Goal: Transaction & Acquisition: Book appointment/travel/reservation

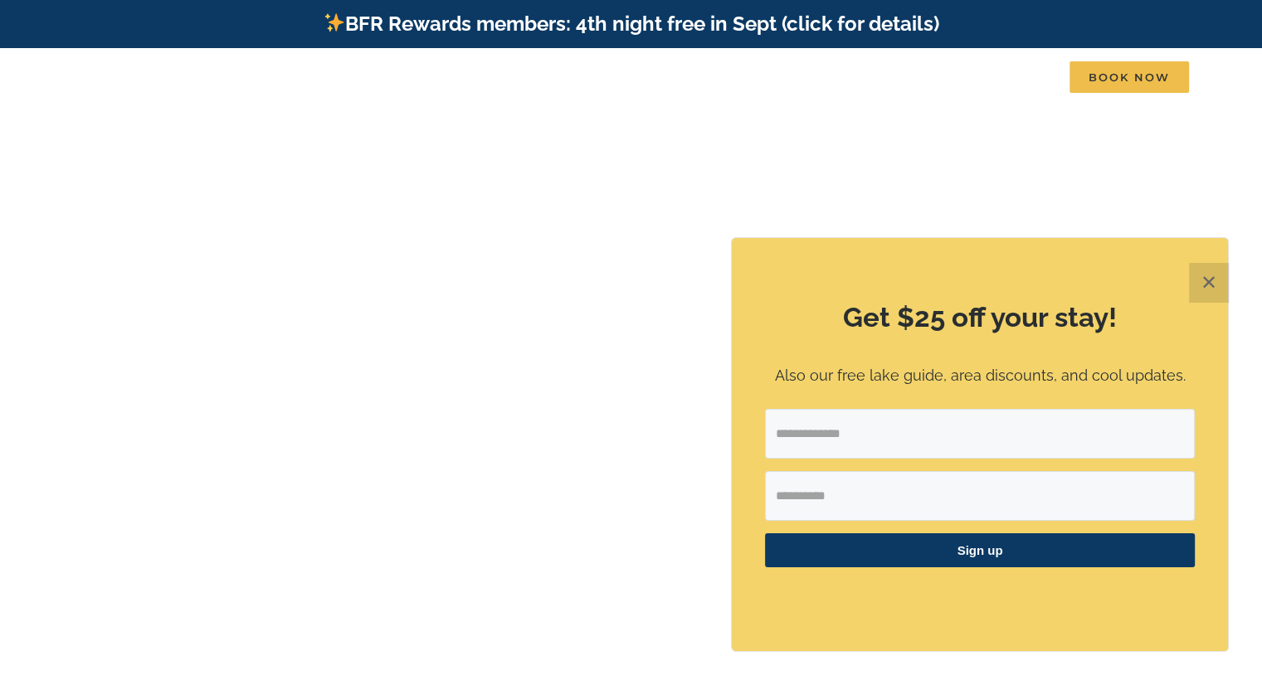
click at [1207, 282] on button "✕" at bounding box center [1209, 283] width 40 height 40
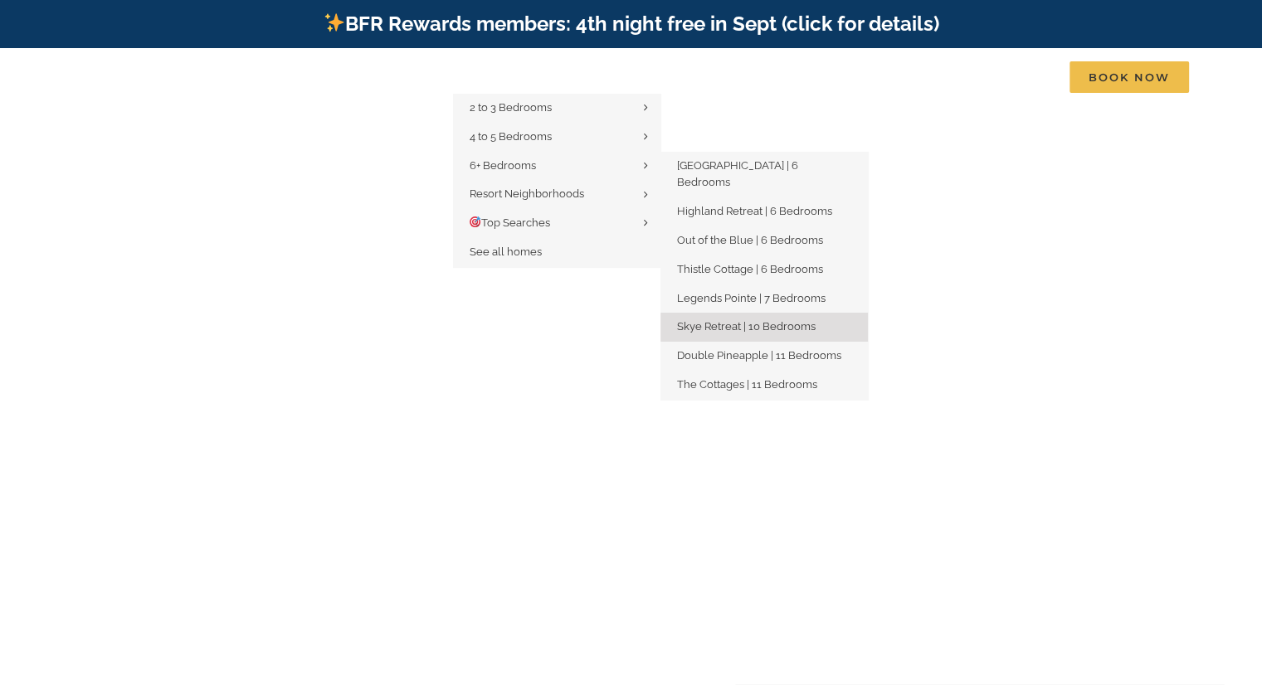
click at [742, 320] on span "Skye Retreat | 10 Bedrooms" at bounding box center [746, 326] width 139 height 12
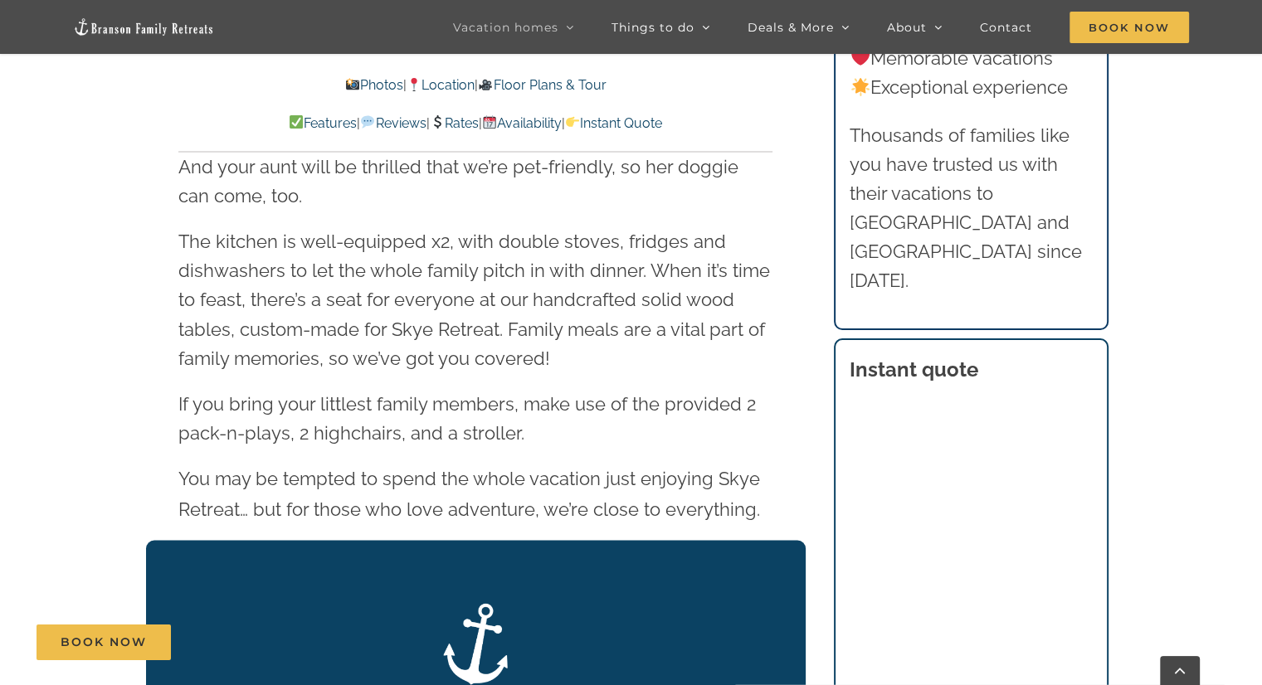
scroll to position [2655, 0]
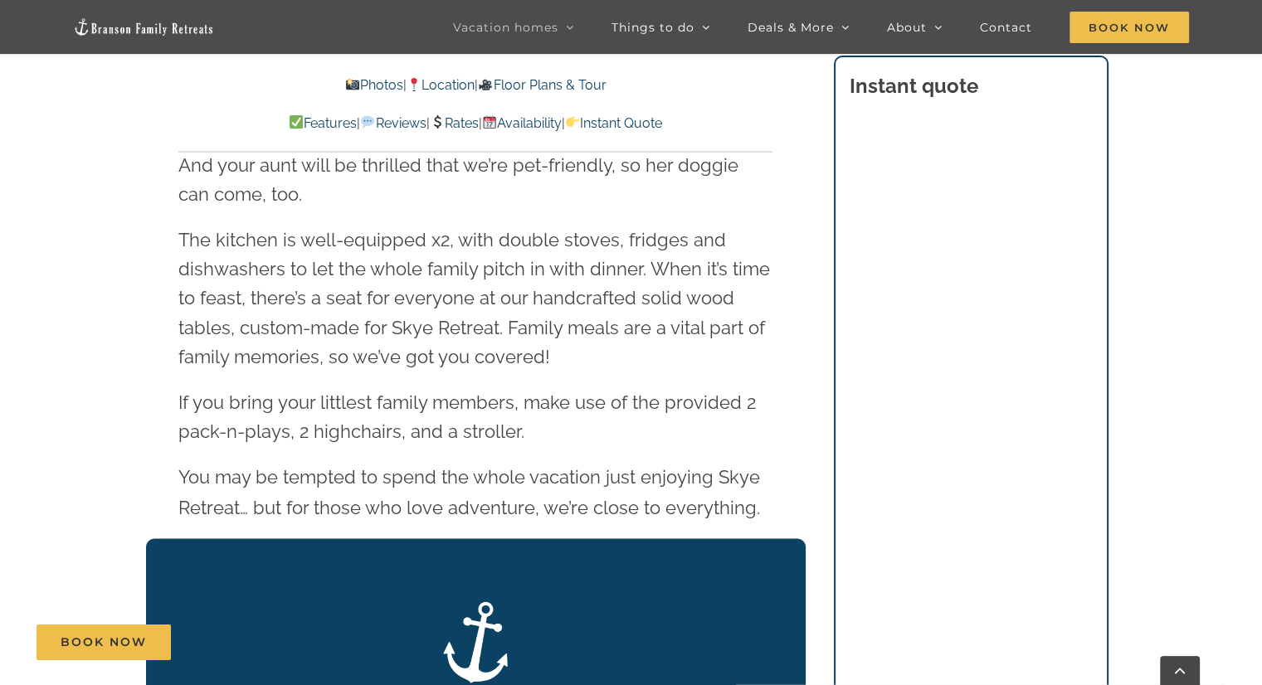
click at [458, 117] on link "Rates" at bounding box center [454, 123] width 49 height 16
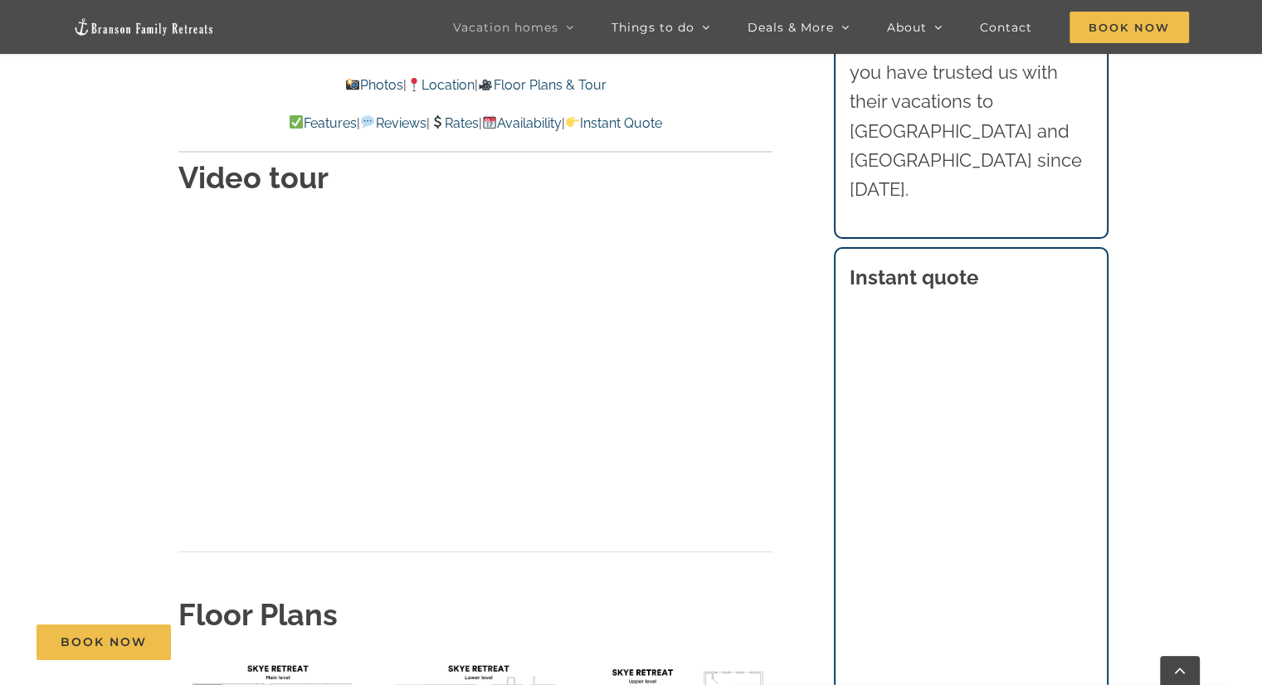
scroll to position [5873, 0]
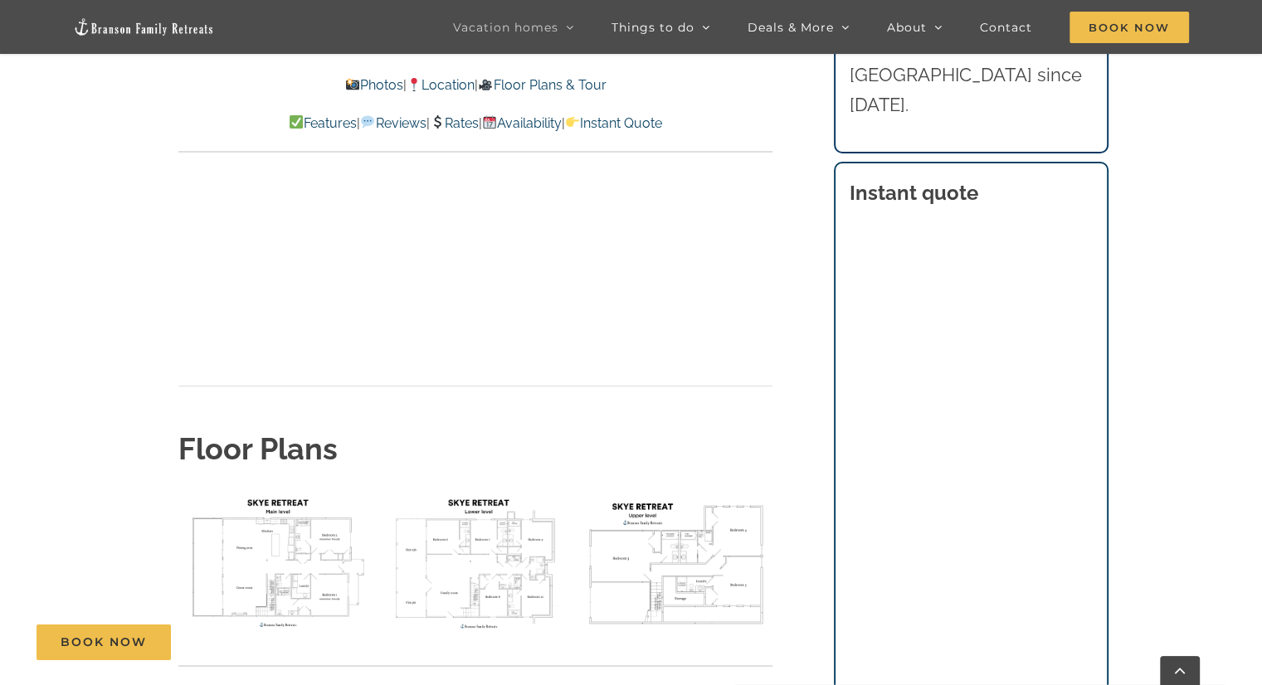
click at [285, 490] on img "floor plan Skye main level" at bounding box center [274, 562] width 192 height 144
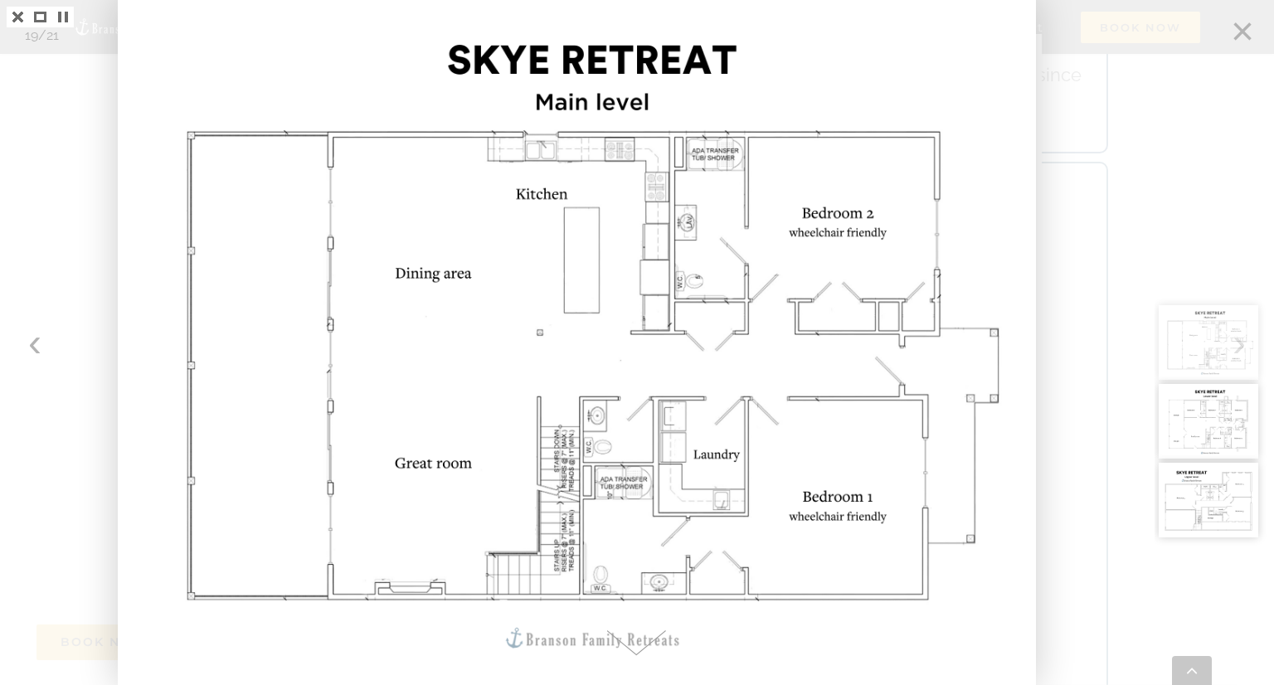
click at [1242, 28] on div at bounding box center [1214, 342] width 119 height 685
click at [34, 348] on div at bounding box center [637, 342] width 1274 height 685
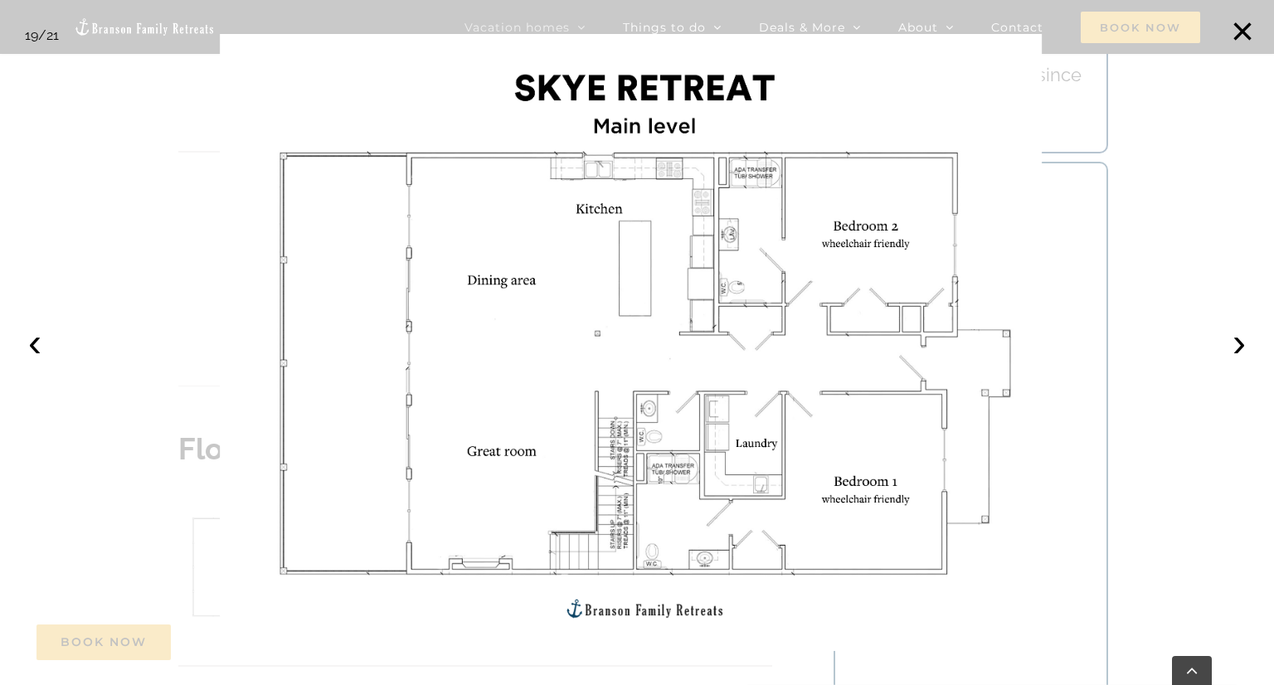
click at [687, 25] on div at bounding box center [637, 342] width 1274 height 685
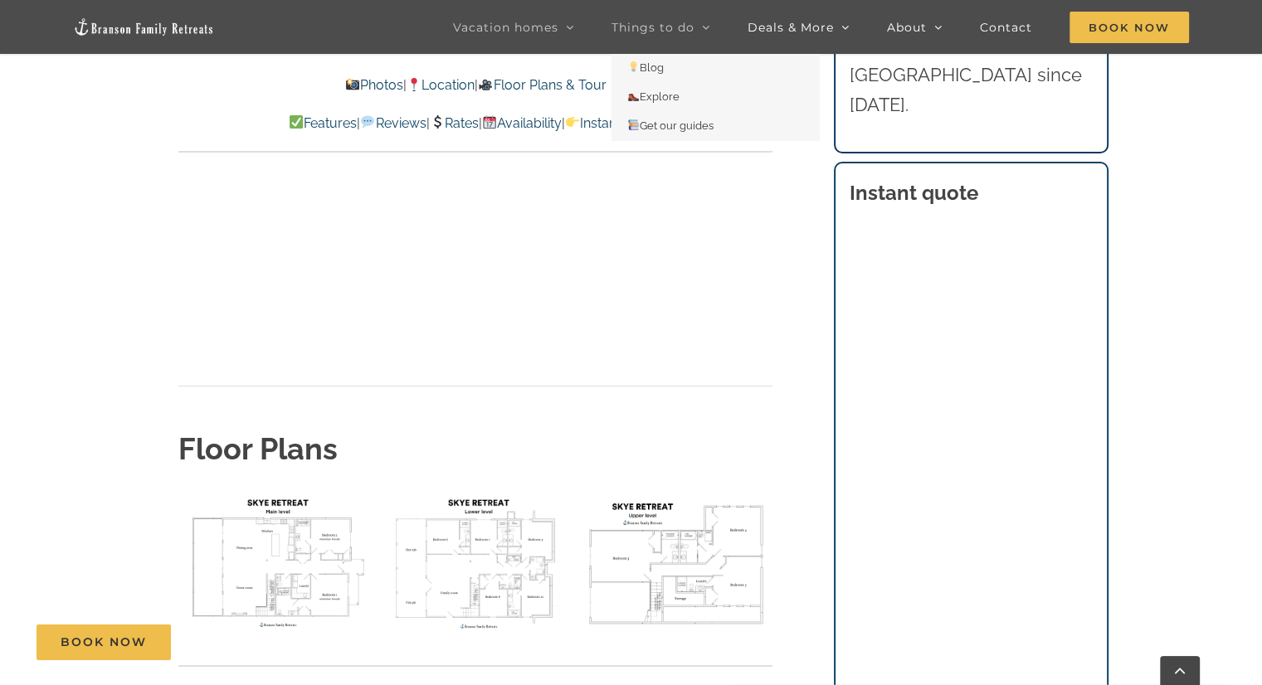
click at [687, 25] on span "Things to do" at bounding box center [652, 28] width 83 height 12
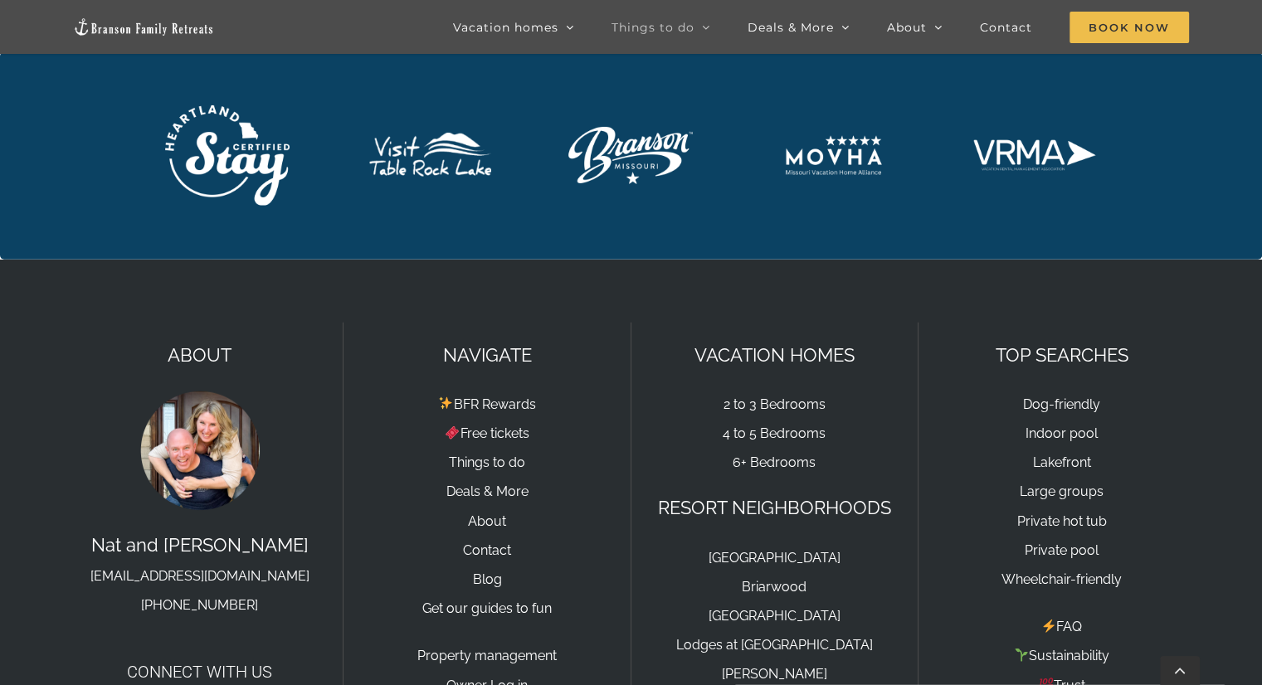
scroll to position [4397, 0]
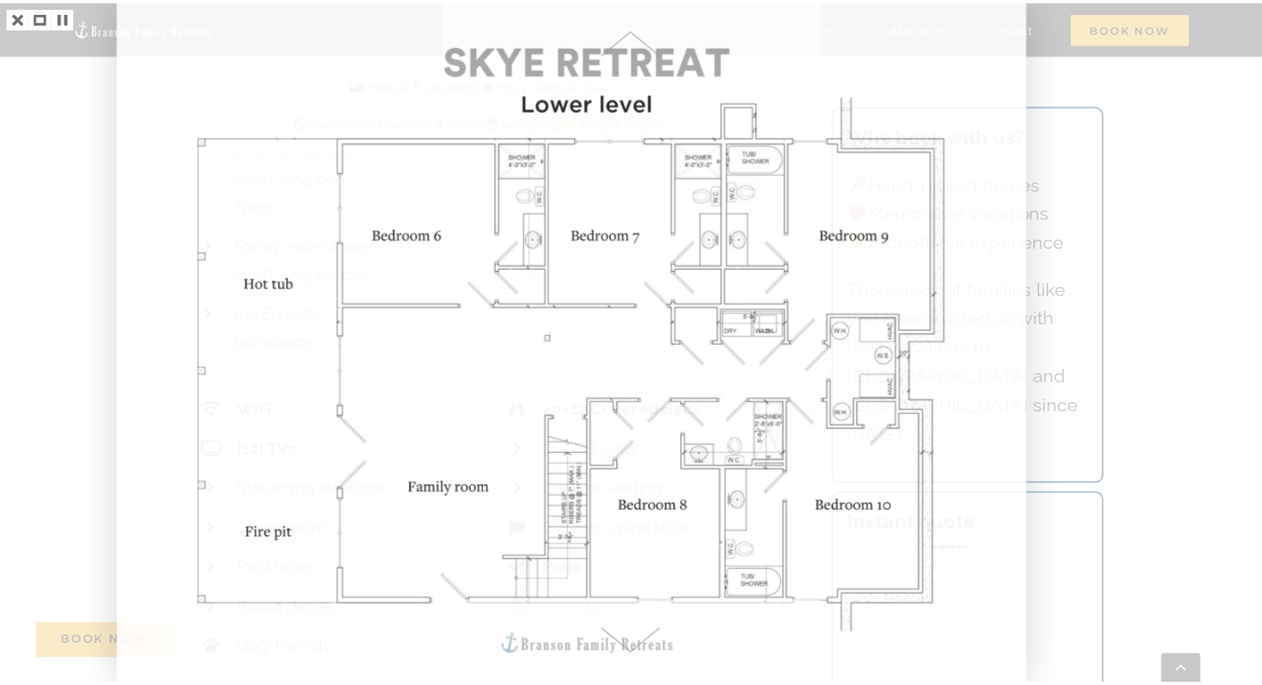
scroll to position [5873, 0]
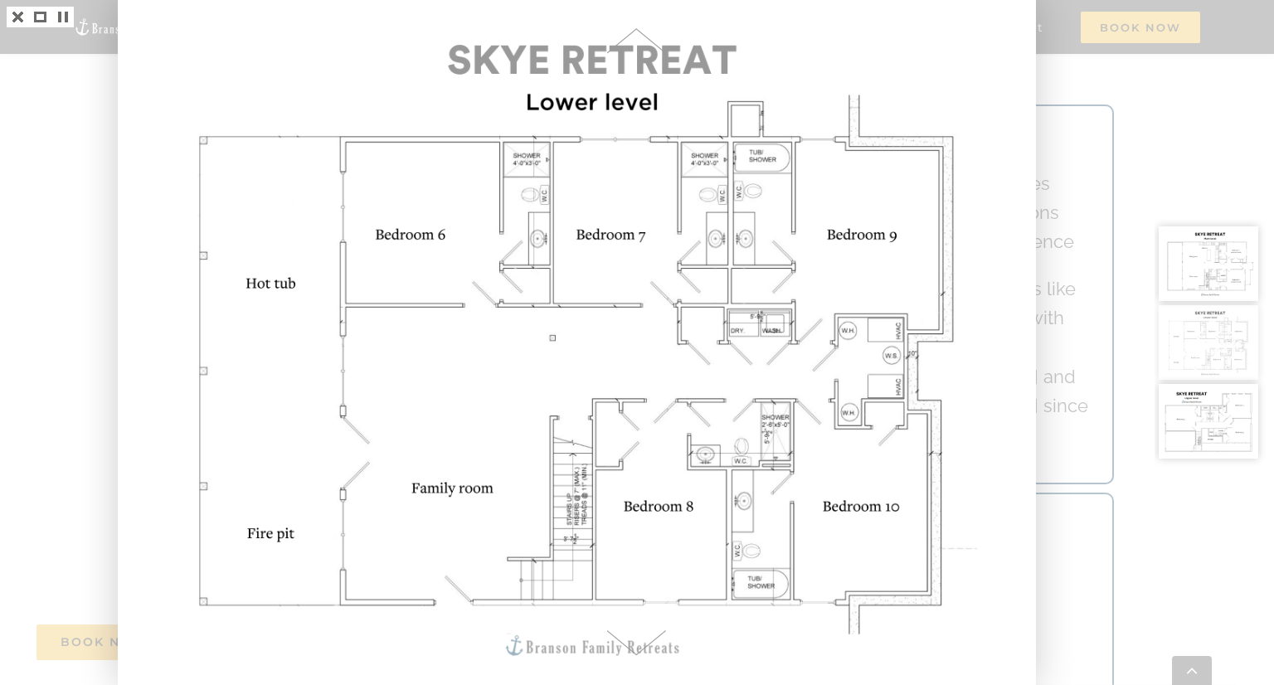
click at [69, 131] on div at bounding box center [637, 342] width 1274 height 685
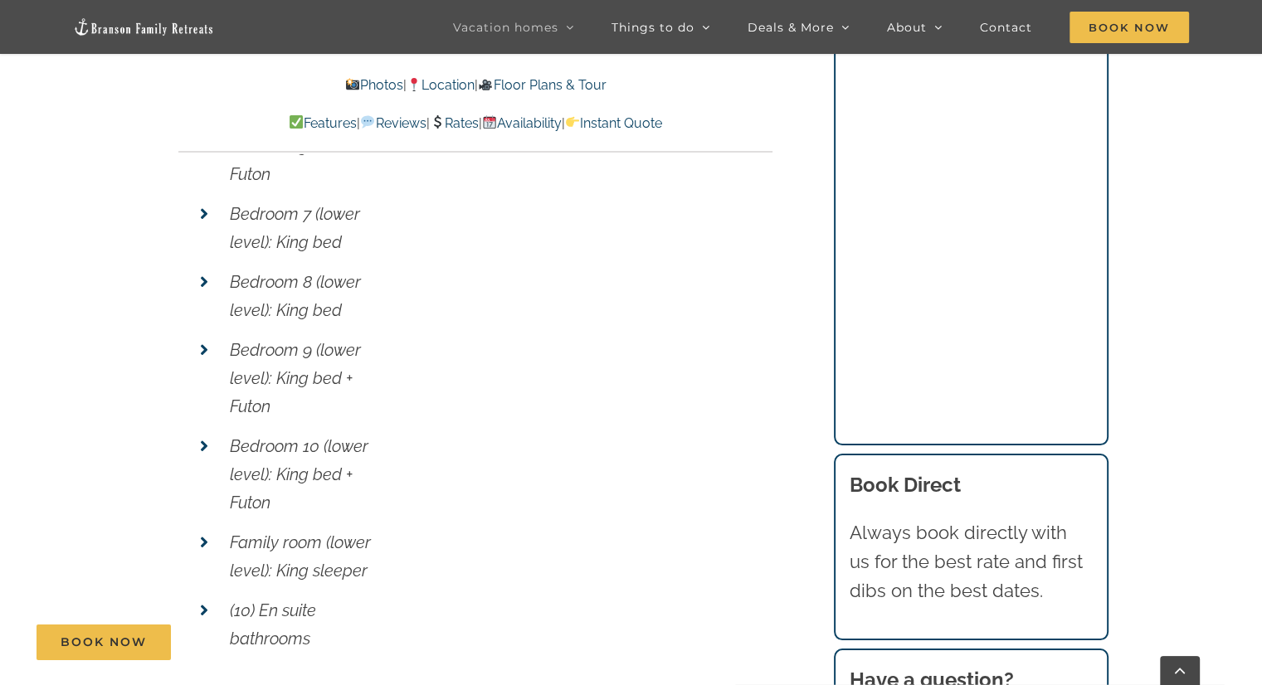
scroll to position [6620, 0]
